Goal: Information Seeking & Learning: Learn about a topic

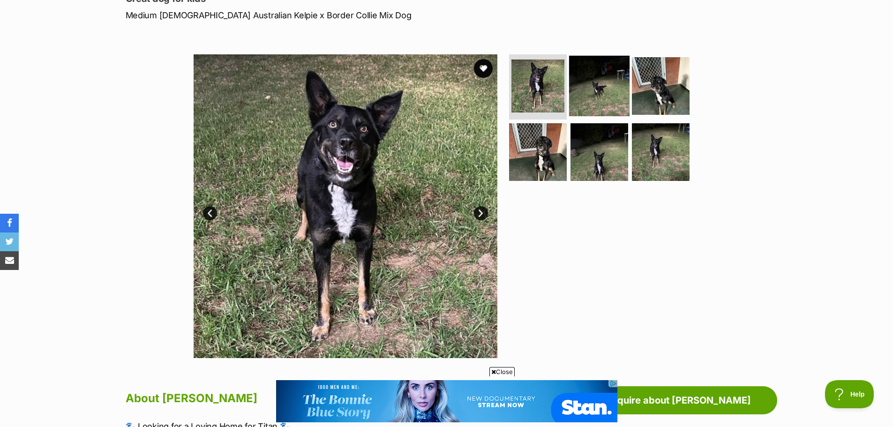
click at [597, 82] on img at bounding box center [599, 85] width 60 height 60
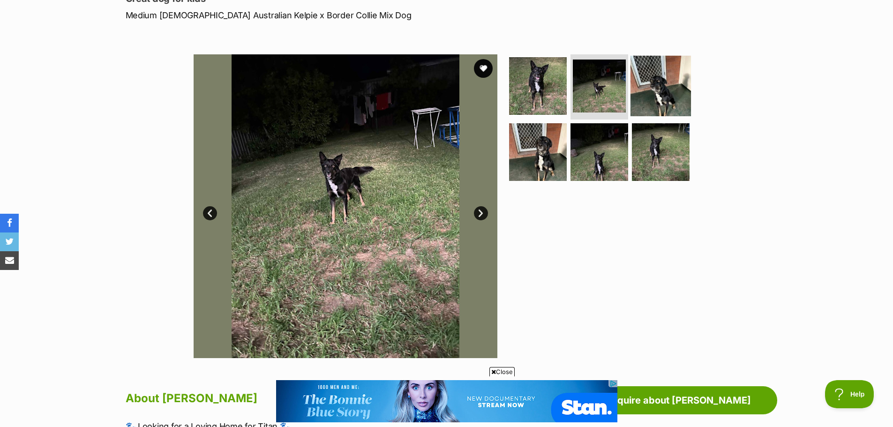
click at [648, 95] on img at bounding box center [660, 85] width 60 height 60
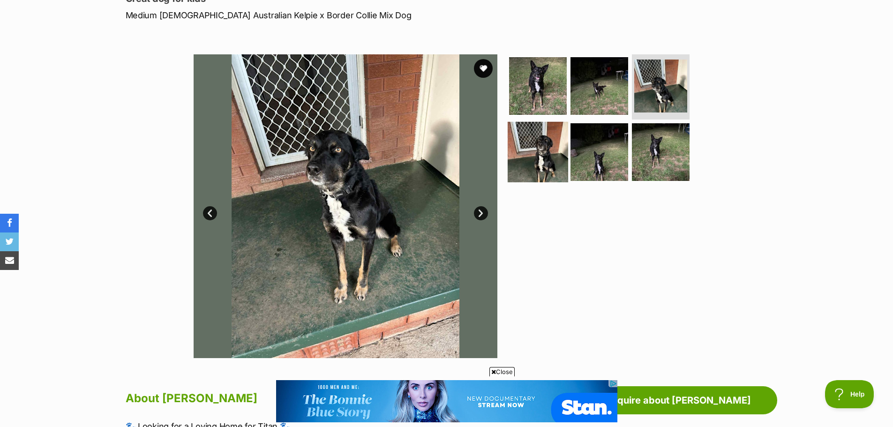
click at [533, 146] on img at bounding box center [538, 152] width 60 height 60
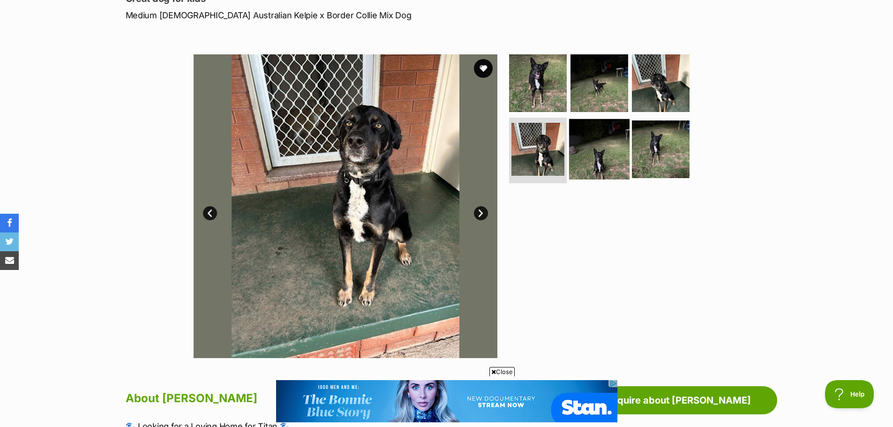
click at [594, 144] on img at bounding box center [599, 149] width 60 height 60
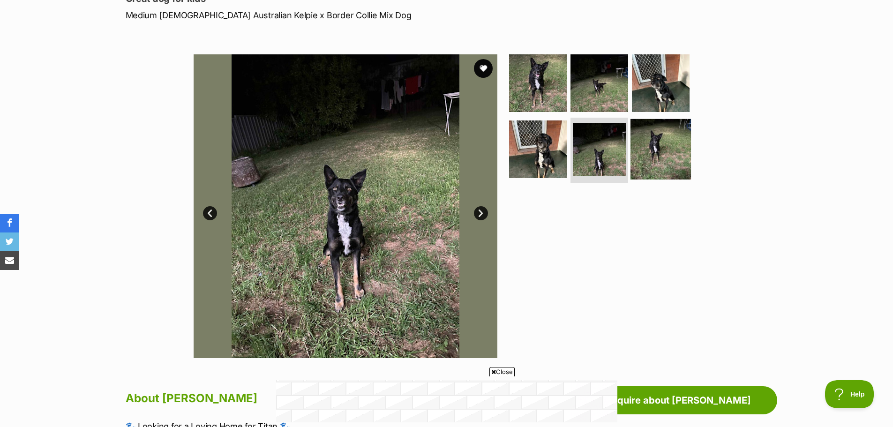
click at [655, 149] on img at bounding box center [660, 149] width 60 height 60
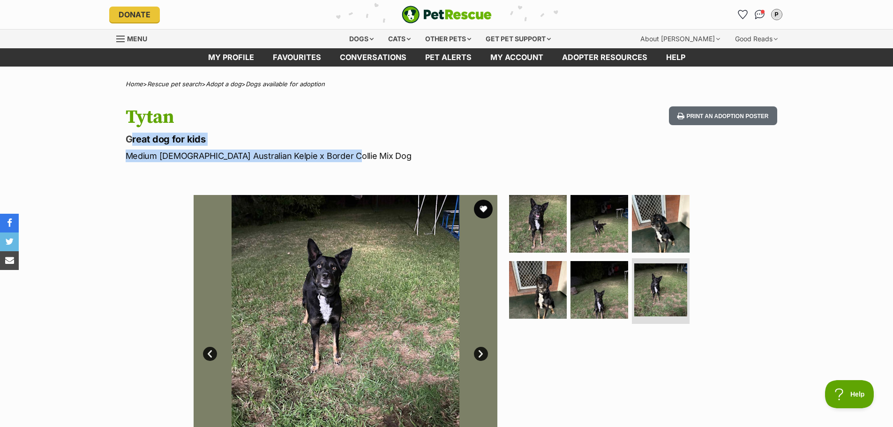
drag, startPoint x: 347, startPoint y: 157, endPoint x: 117, endPoint y: 135, distance: 230.8
click at [117, 135] on div "Tytan Great dog for kids Medium [DEMOGRAPHIC_DATA] Australian Kelpie x Border C…" at bounding box center [446, 134] width 689 height 56
copy hgroup "Great dog for kids Medium [DEMOGRAPHIC_DATA] Australian Kelpie x Border Collie …"
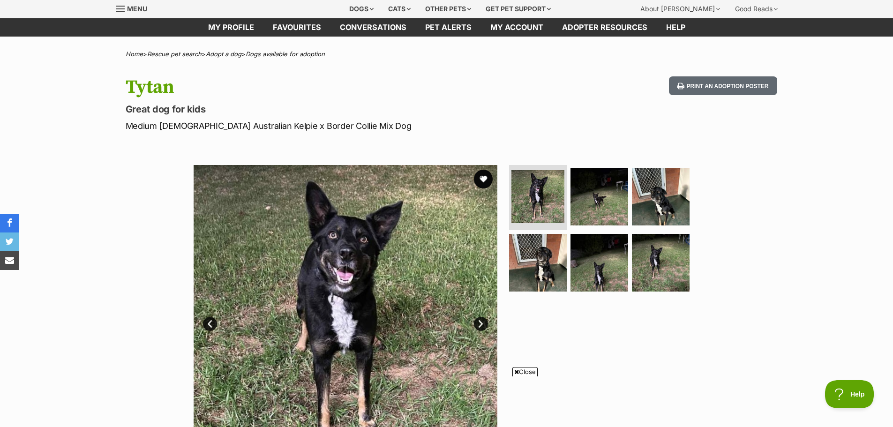
scroll to position [47, 0]
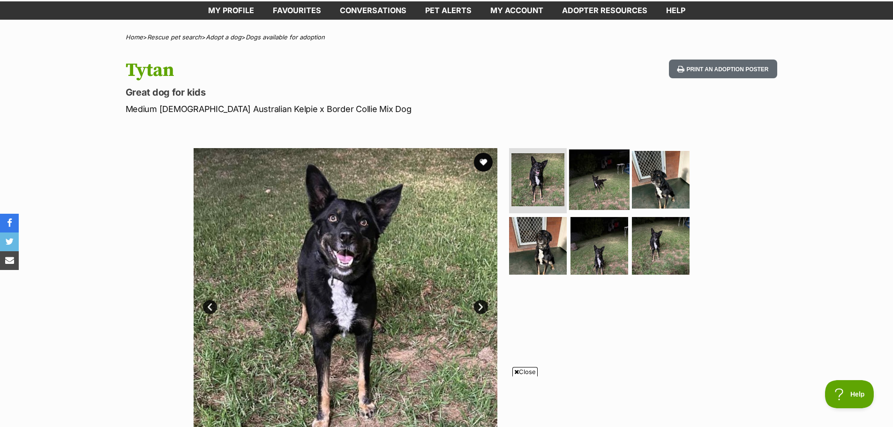
click at [594, 186] on img at bounding box center [599, 179] width 60 height 60
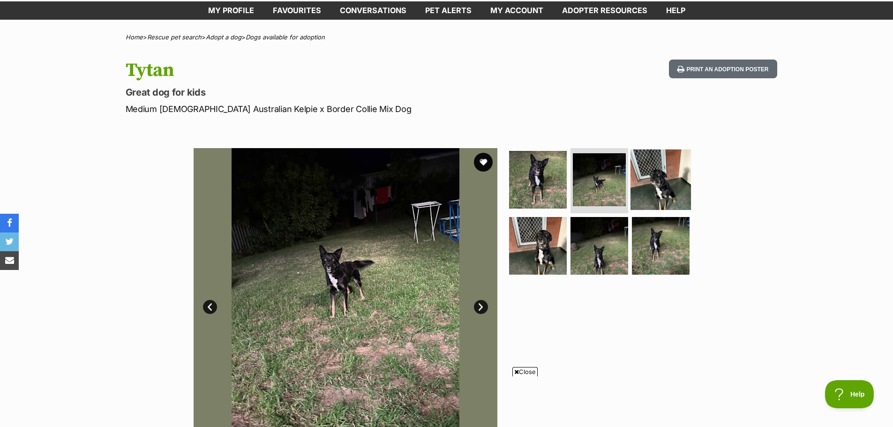
click at [648, 186] on img at bounding box center [660, 179] width 60 height 60
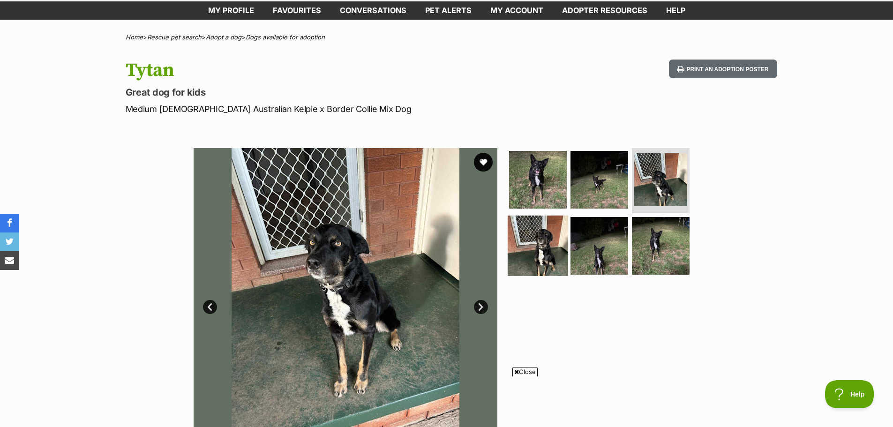
click at [532, 250] on img at bounding box center [538, 246] width 60 height 60
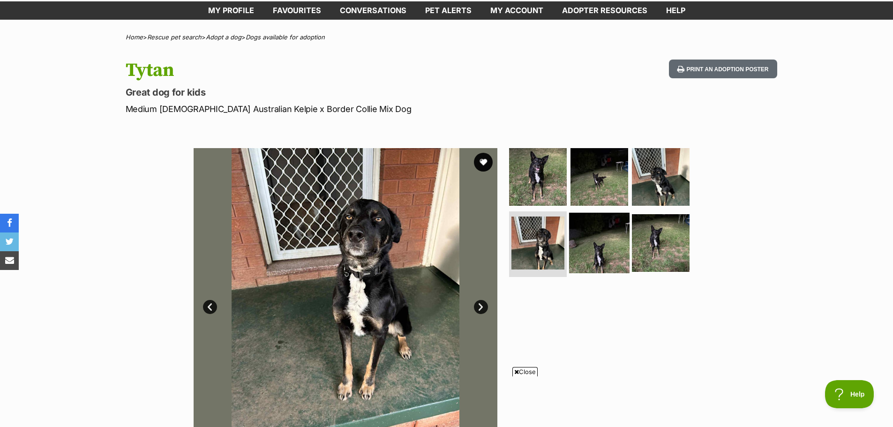
click at [585, 254] on img at bounding box center [599, 243] width 60 height 60
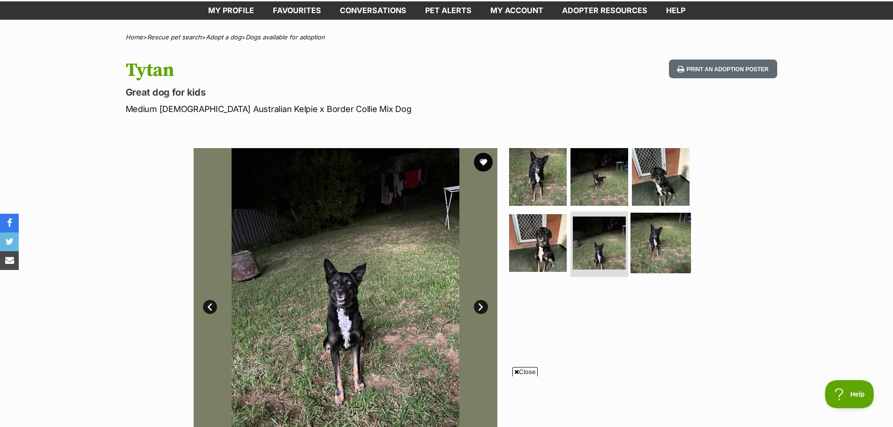
click at [659, 242] on img at bounding box center [660, 243] width 60 height 60
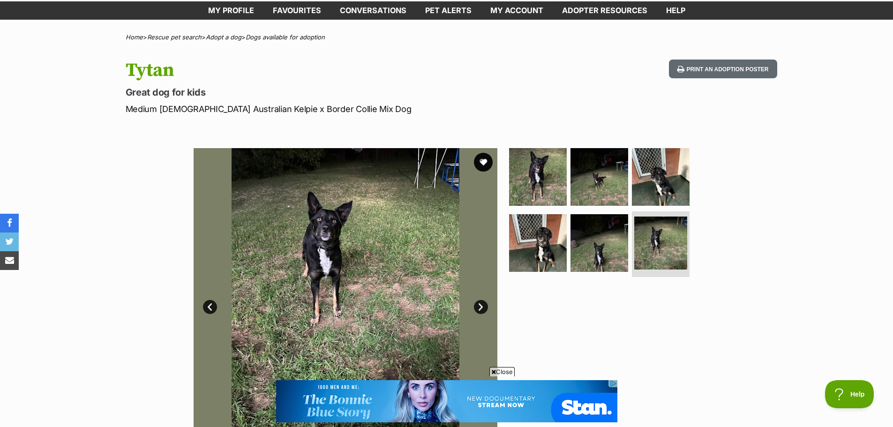
scroll to position [0, 0]
